Goal: Task Accomplishment & Management: Use online tool/utility

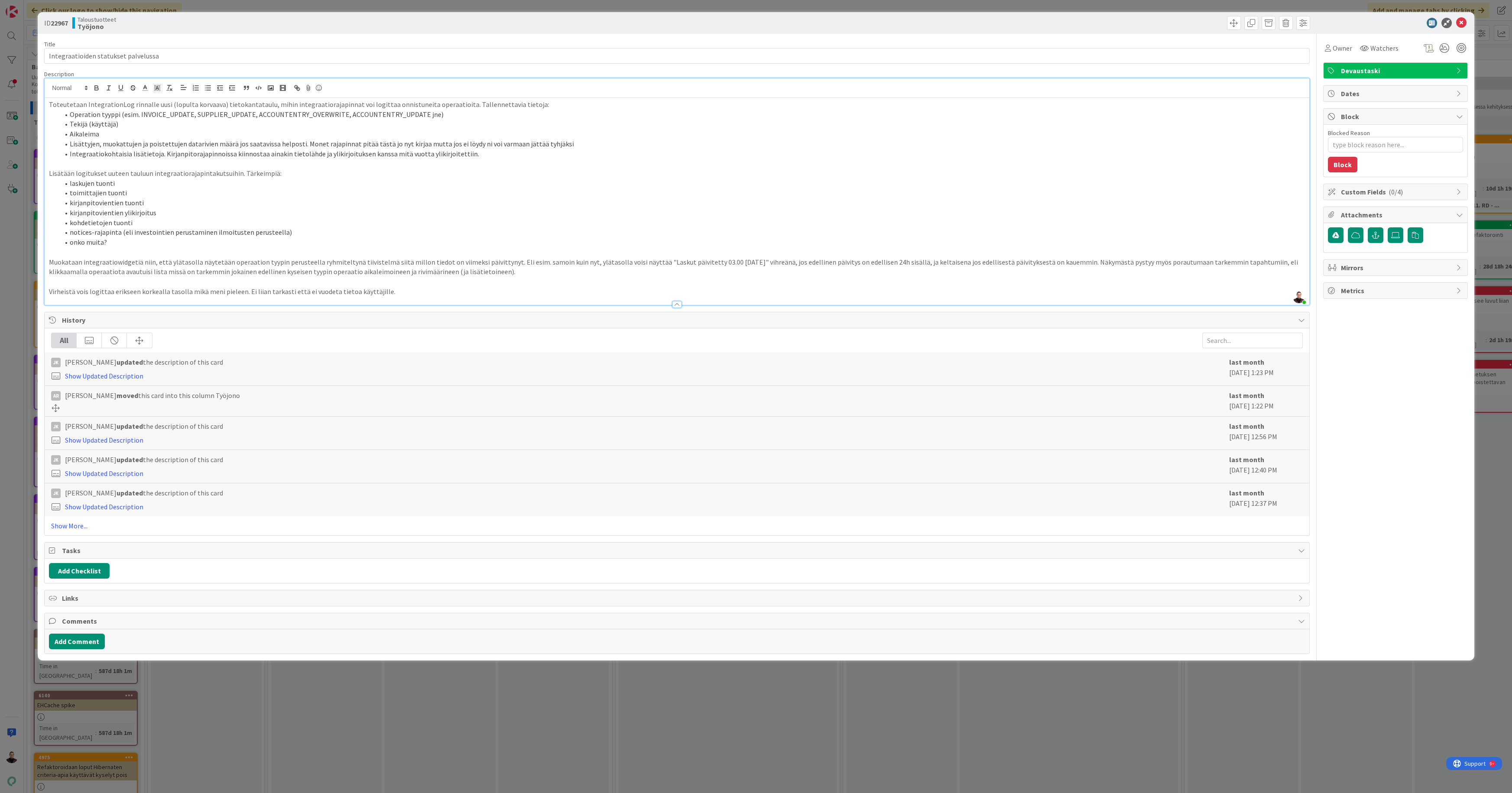
click at [740, 689] on div "ID 22967 Taloustuotteet Työjono Title 36 / 128 Integraatioiden statukset palvel…" at bounding box center [756, 396] width 1512 height 793
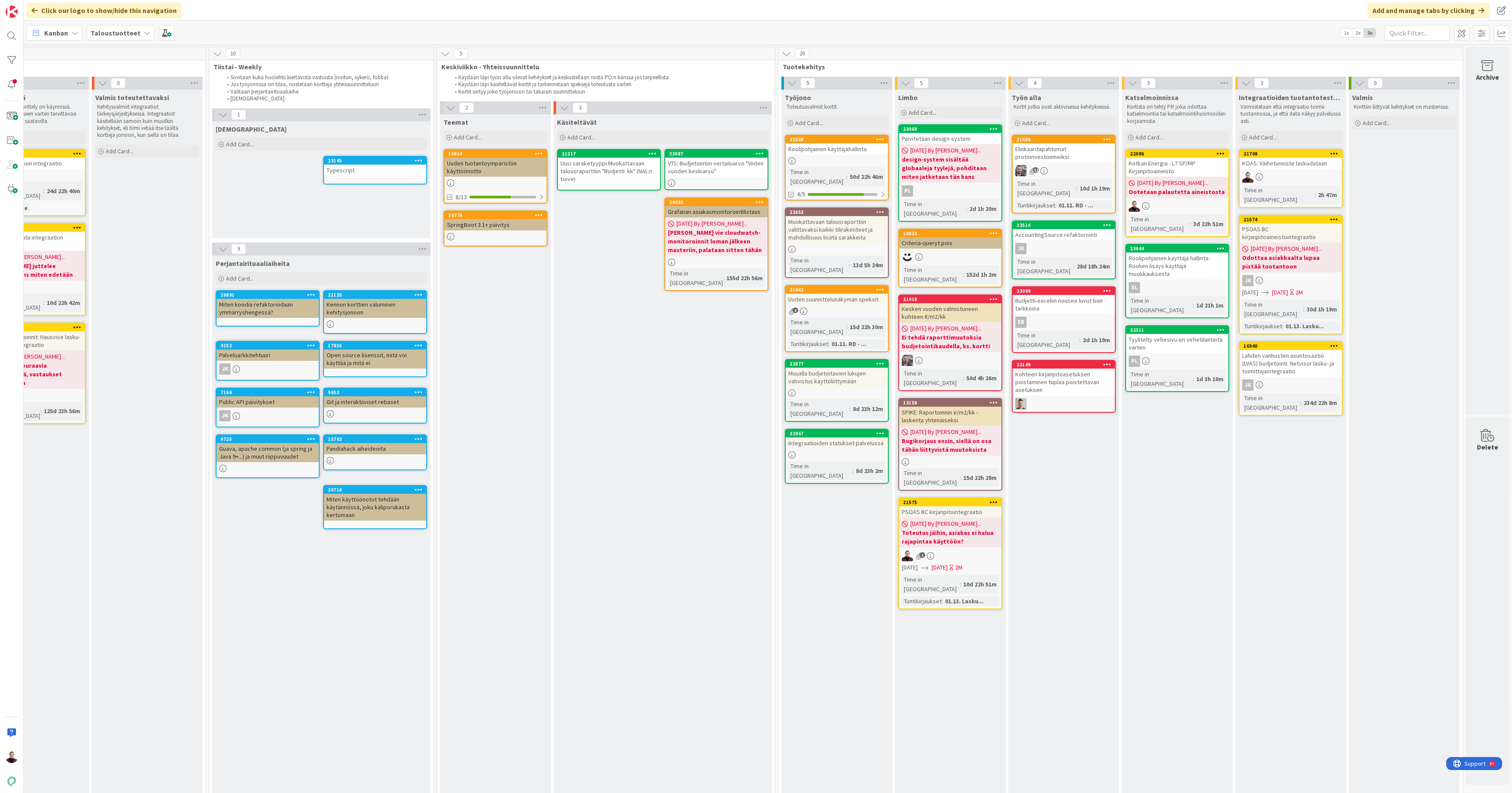
click at [825, 437] on div "Integraatioiden statukset palvelussa" at bounding box center [837, 443] width 102 height 11
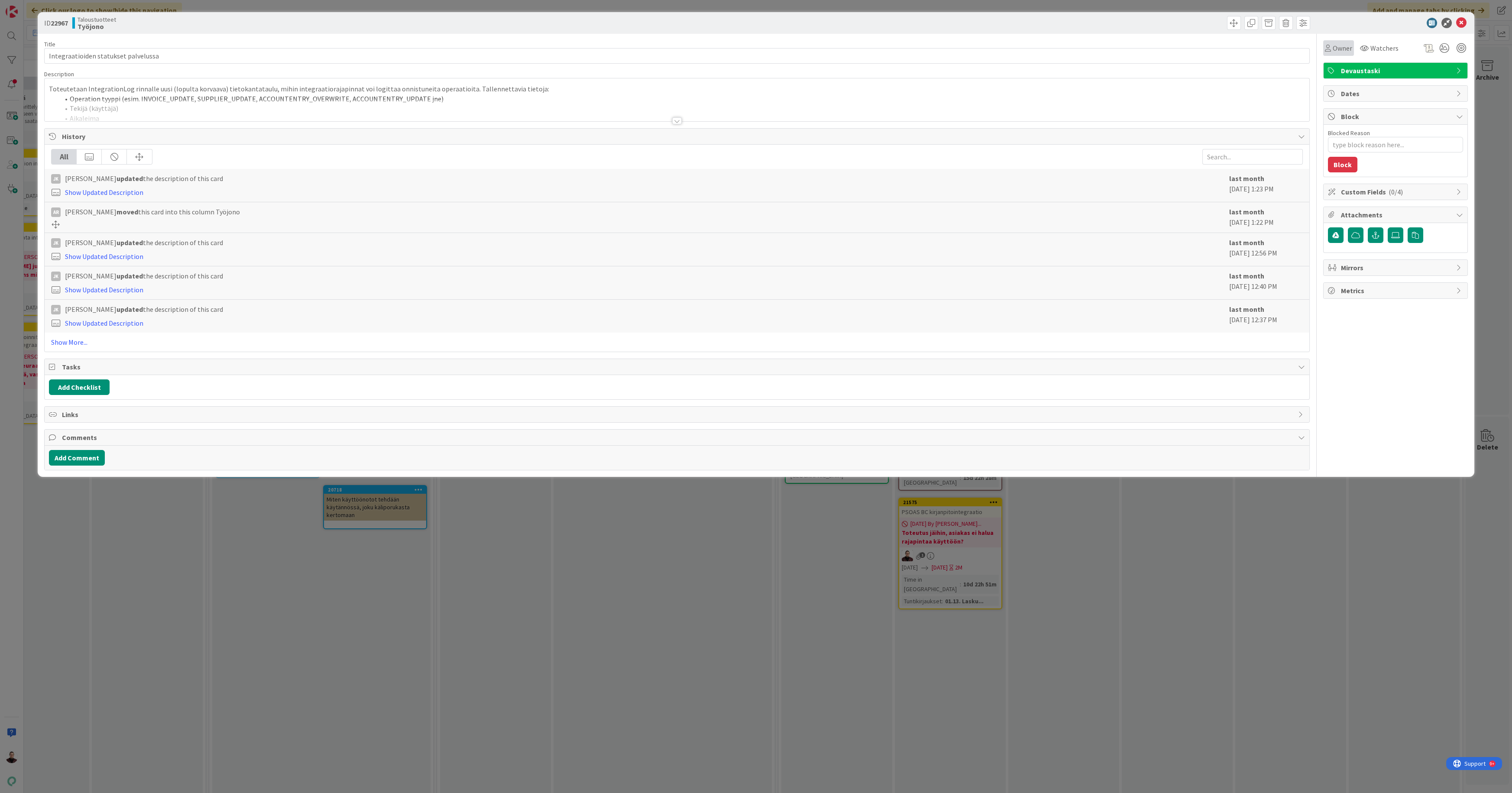
click at [1332, 53] on div "Owner" at bounding box center [1339, 47] width 31 height 15
click at [1363, 112] on span "[PERSON_NAME]" at bounding box center [1378, 112] width 42 height 13
click at [1151, 565] on div "ID 22967 Taloustuotteet Työjono Title 36 / 128 Integraatioiden statukset palvel…" at bounding box center [756, 396] width 1512 height 793
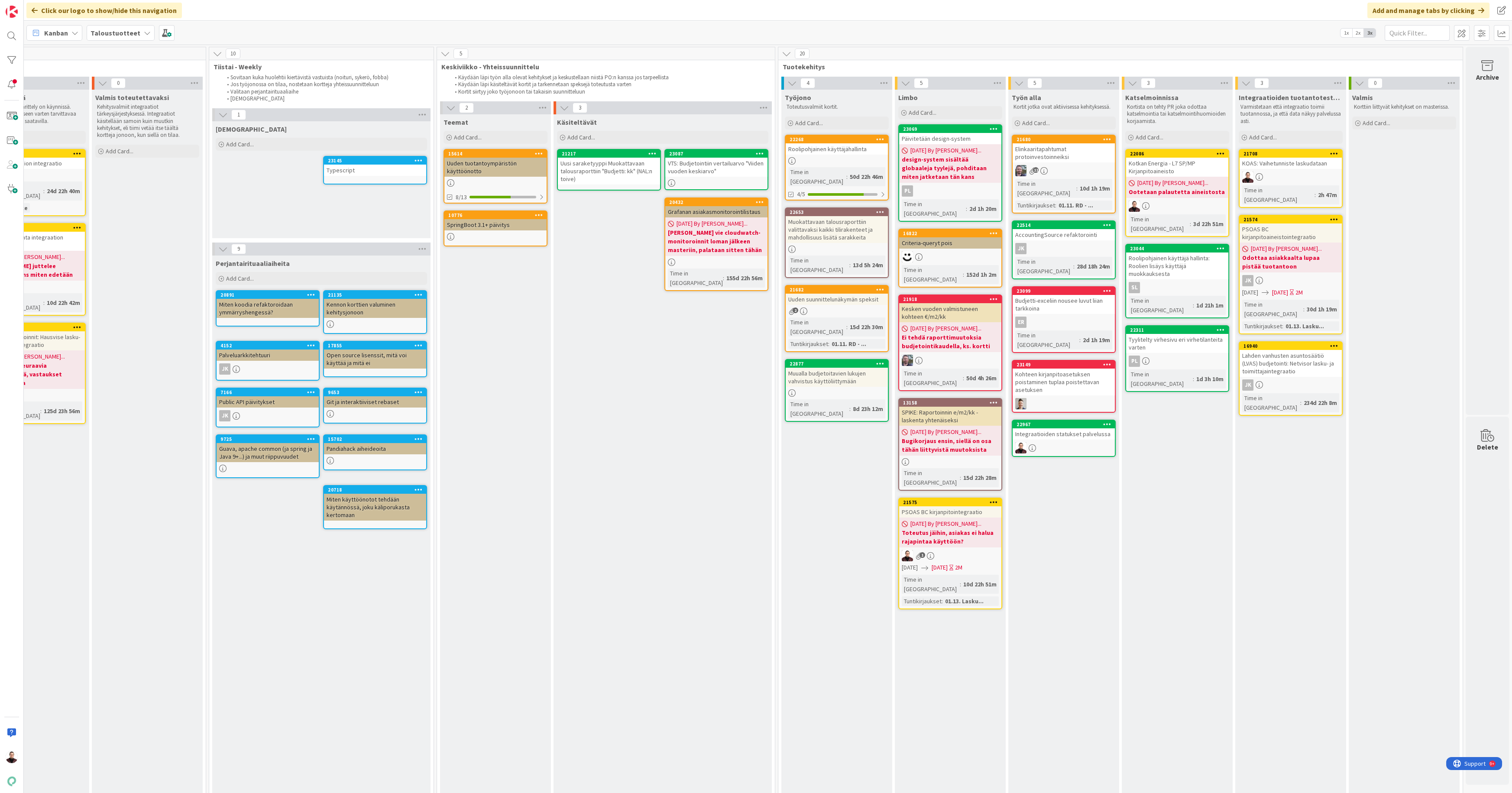
click at [1069, 429] on div "Integraatioiden statukset palvelussa" at bounding box center [1064, 434] width 102 height 11
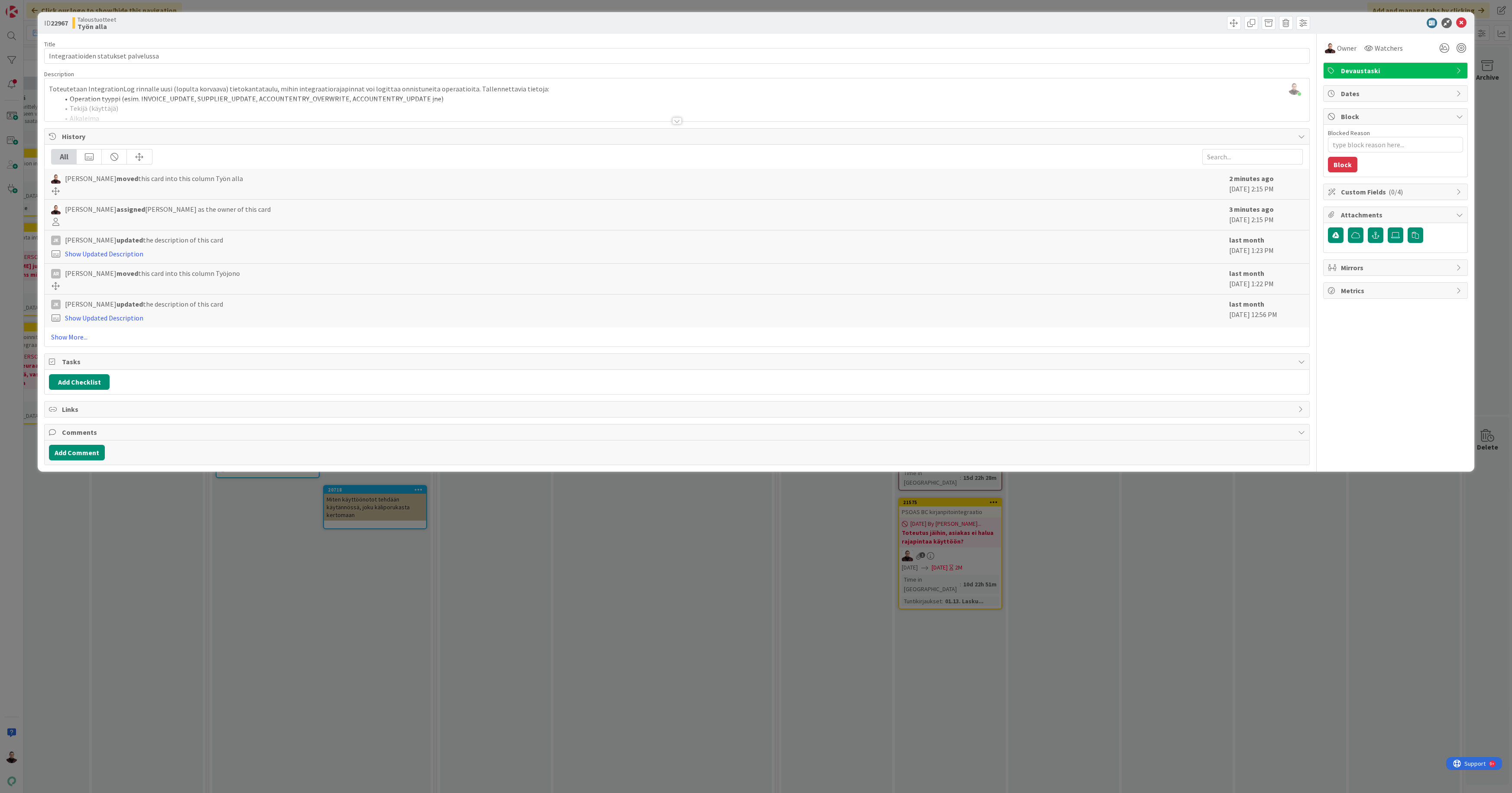
click at [675, 122] on div at bounding box center [677, 120] width 9 height 7
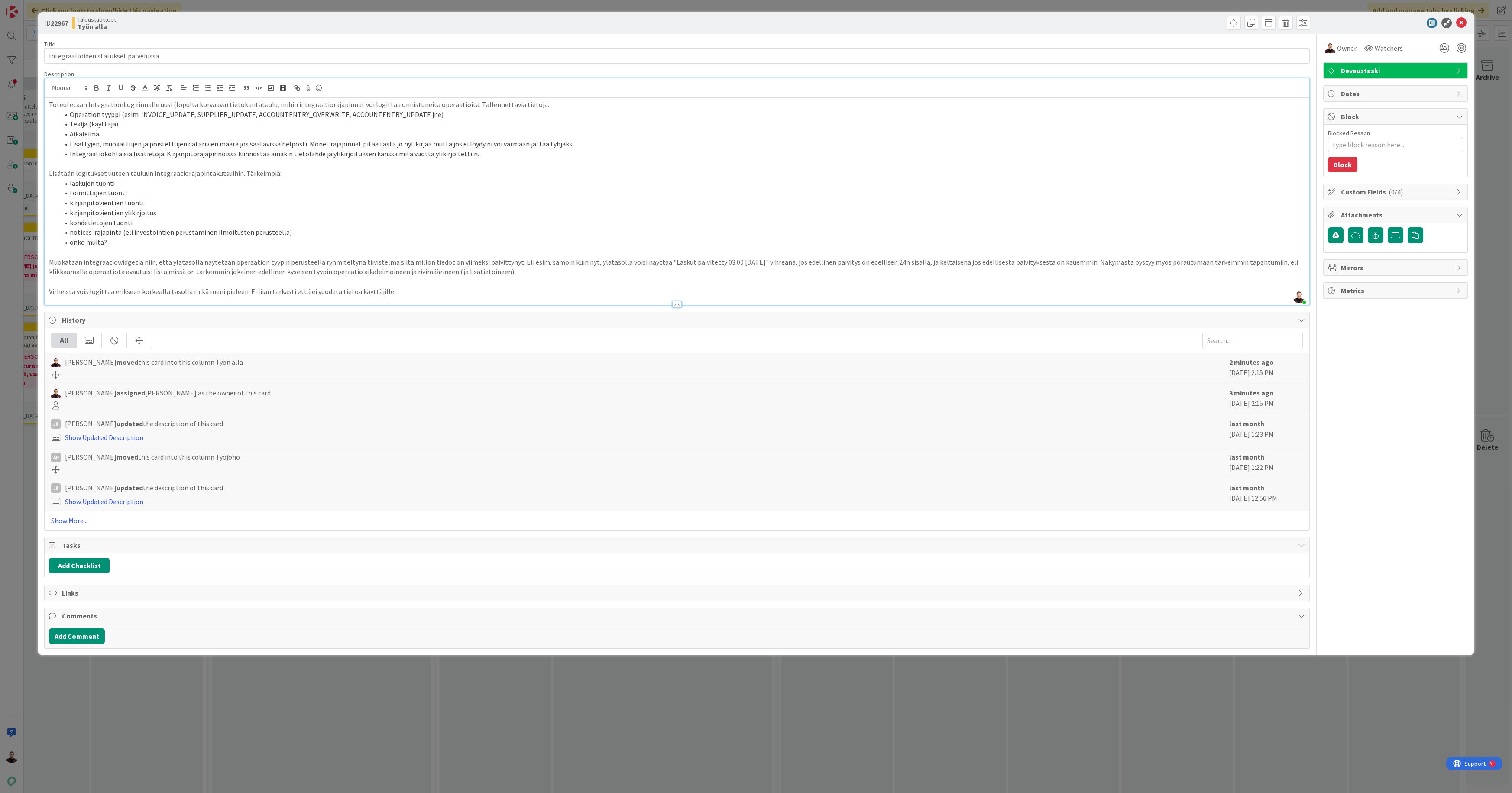
click at [49, 106] on p "Toteutetaan IntegrationLog rinnalle uusi (lopulta korvaava) tietokantataulu, mi…" at bounding box center [677, 105] width 1256 height 10
drag, startPoint x: 556, startPoint y: 142, endPoint x: 67, endPoint y: 145, distance: 489.0
click at [67, 145] on li "Lisättyjen, muokattujen ja poistettujen datarivien määrä jos saatavissa helpost…" at bounding box center [682, 144] width 1246 height 10
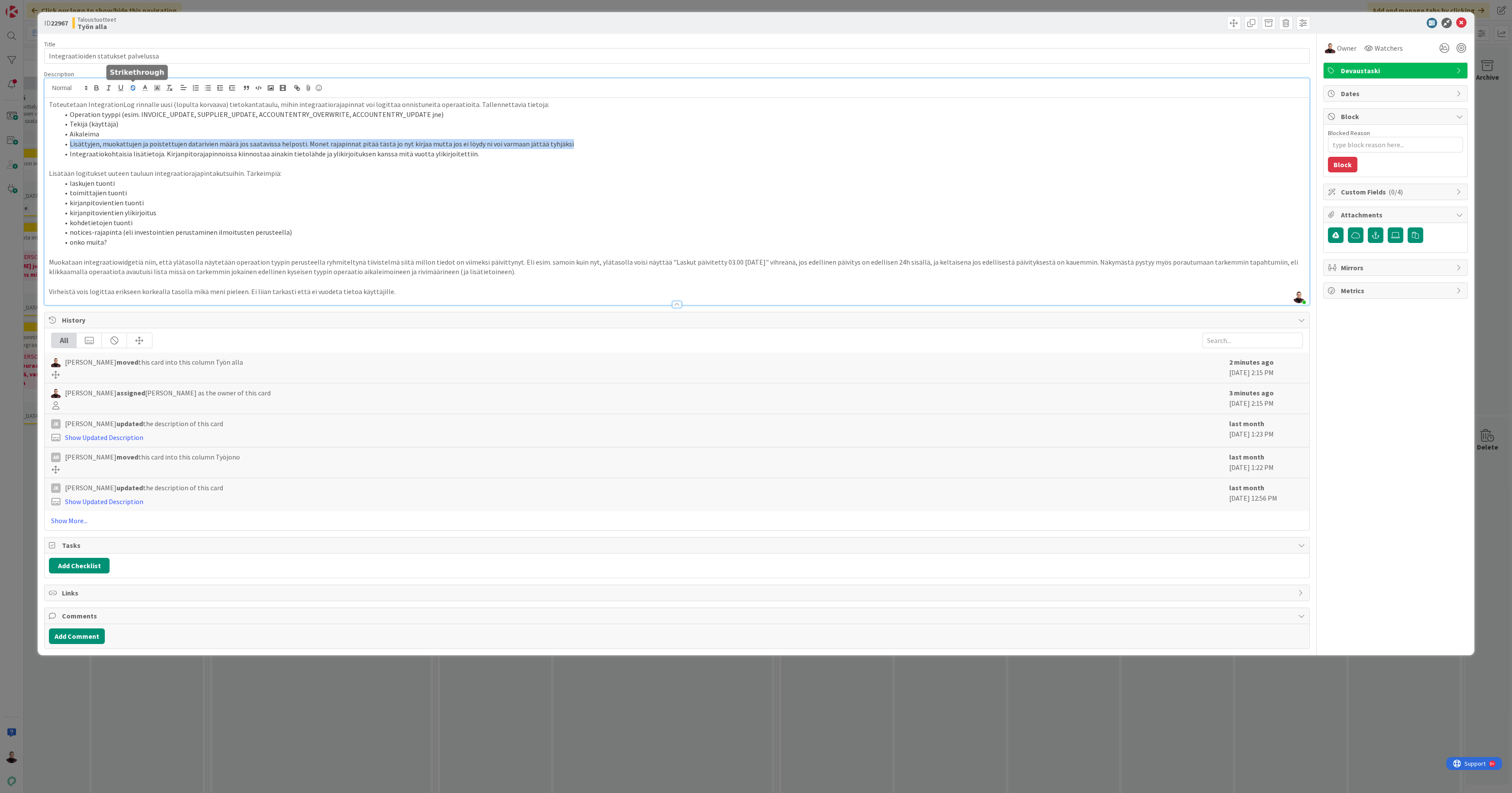
click at [133, 88] on icon "button" at bounding box center [133, 88] width 8 height 8
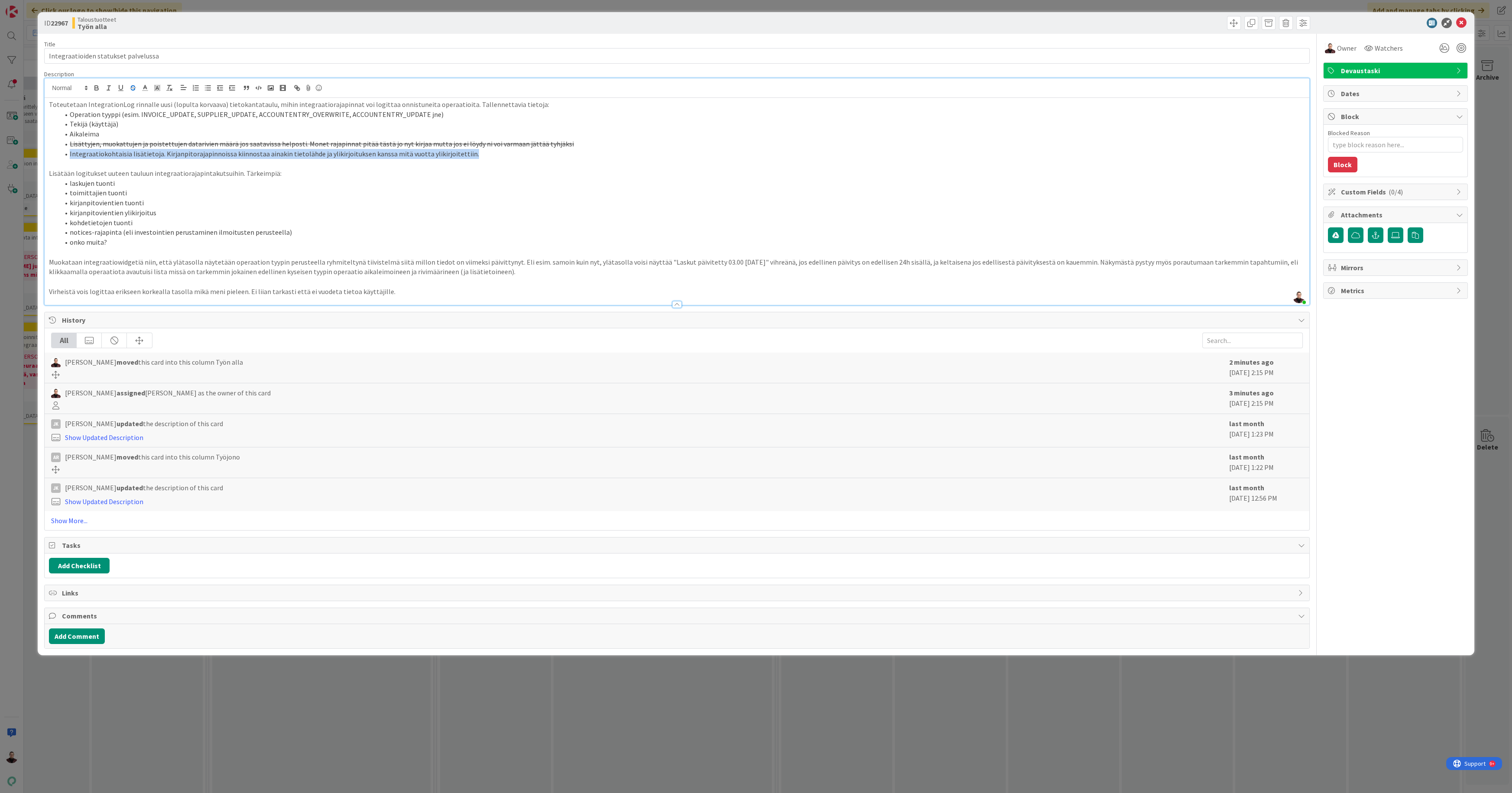
click at [614, 149] on li "Integraatiokohtaisia lisätietoja. Kirjanpitorajapinnoissa kiinnostaa ainakin ti…" at bounding box center [682, 154] width 1246 height 10
type textarea "x"
click at [609, 141] on li "Lisättyjen, muokattujen ja poistettujen datarivien määrä jos saatavissa helpost…" at bounding box center [682, 144] width 1246 height 10
click at [131, 89] on icon "button" at bounding box center [133, 89] width 4 height 2
click at [1015, 147] on li "Lisättyjen, muokattujen ja poistettujen datarivien määrä jos saatavissa helpost…" at bounding box center [682, 144] width 1246 height 10
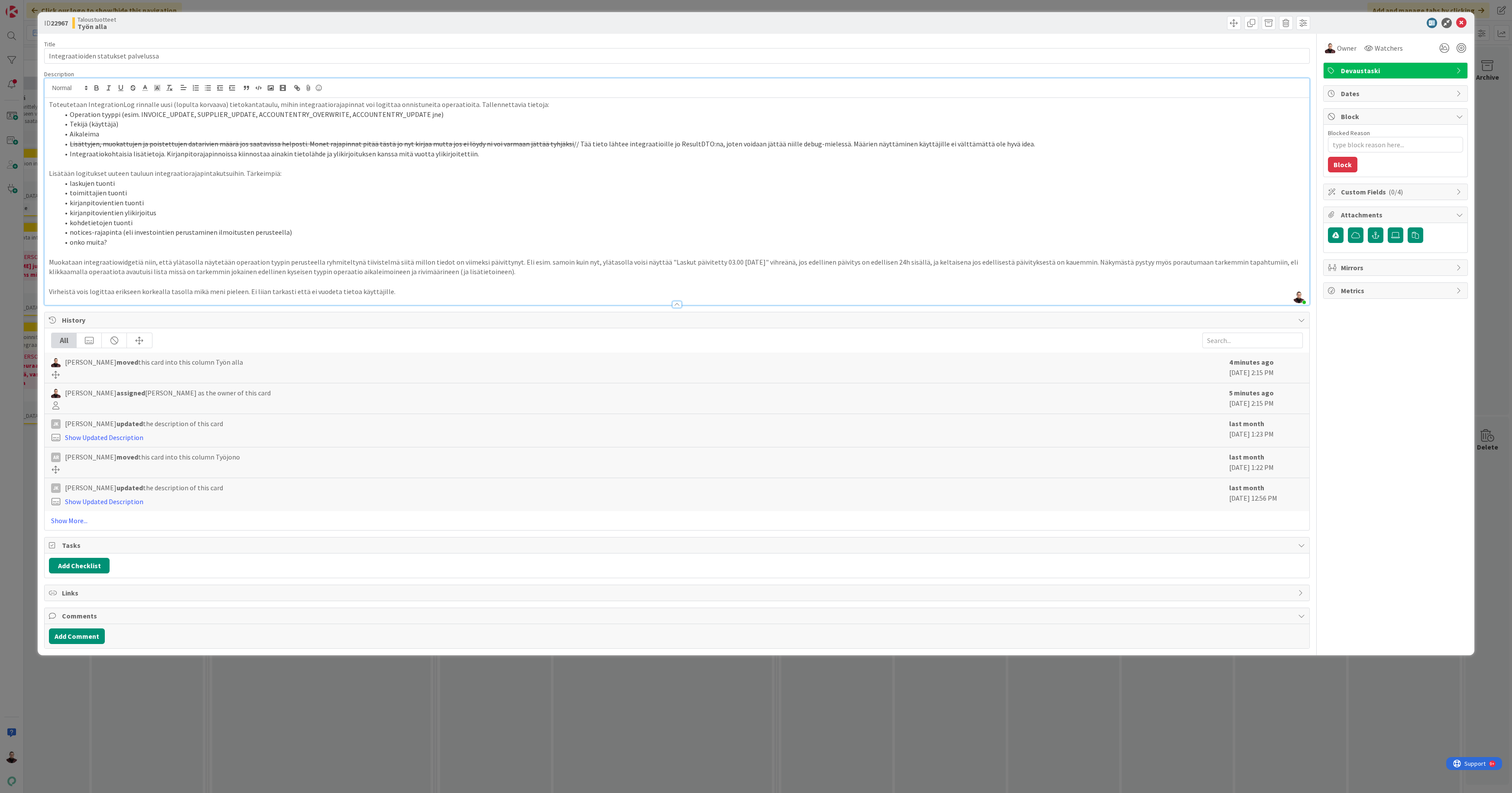
type textarea "x"
click at [857, 739] on div "ID 22967 Taloustuotteet Työn alla Title 36 / 128 Integraatioiden statukset palv…" at bounding box center [756, 396] width 1512 height 793
